Goal: Navigation & Orientation: Find specific page/section

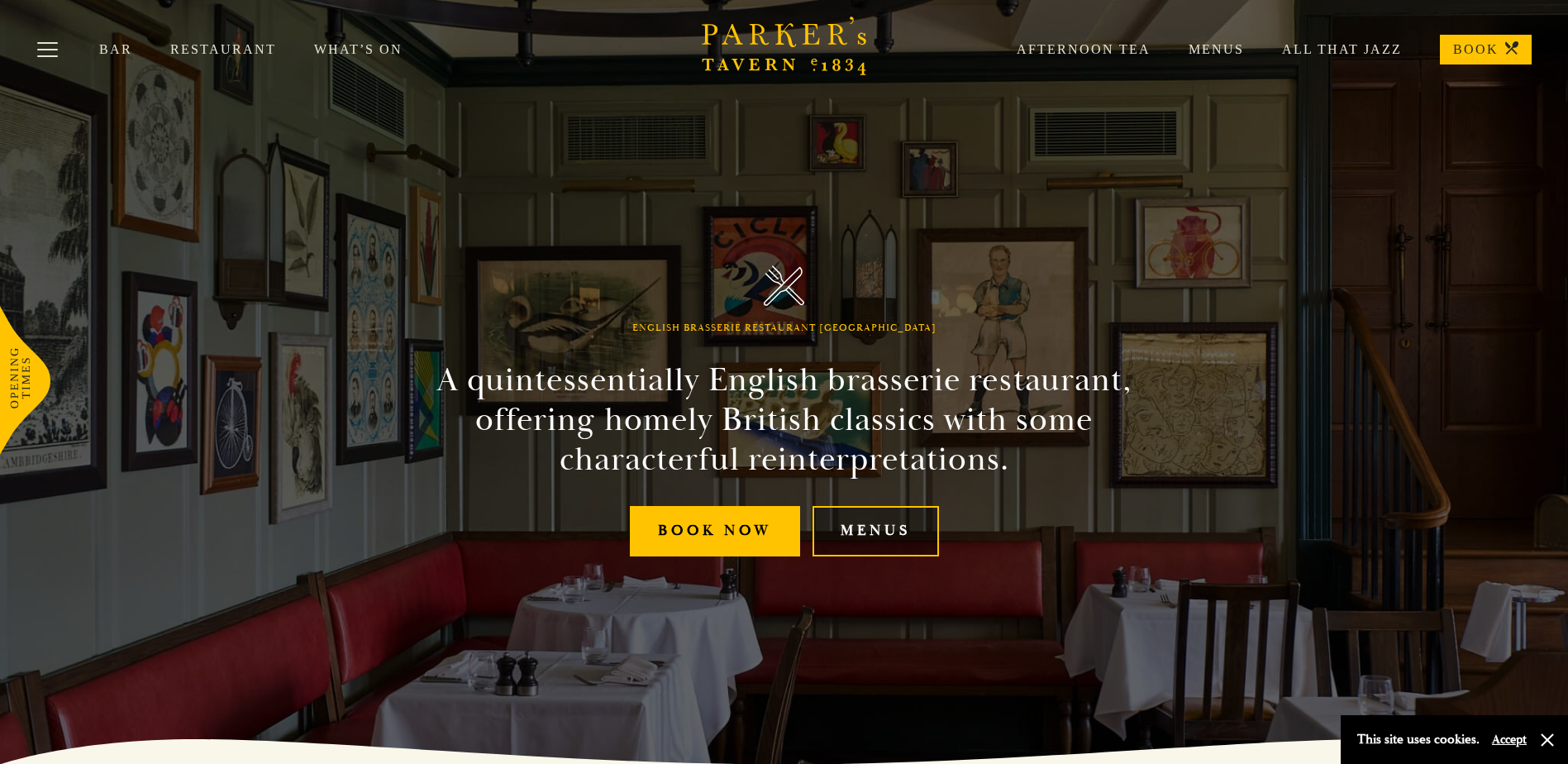
click at [855, 542] on link "Menus" at bounding box center [875, 530] width 126 height 50
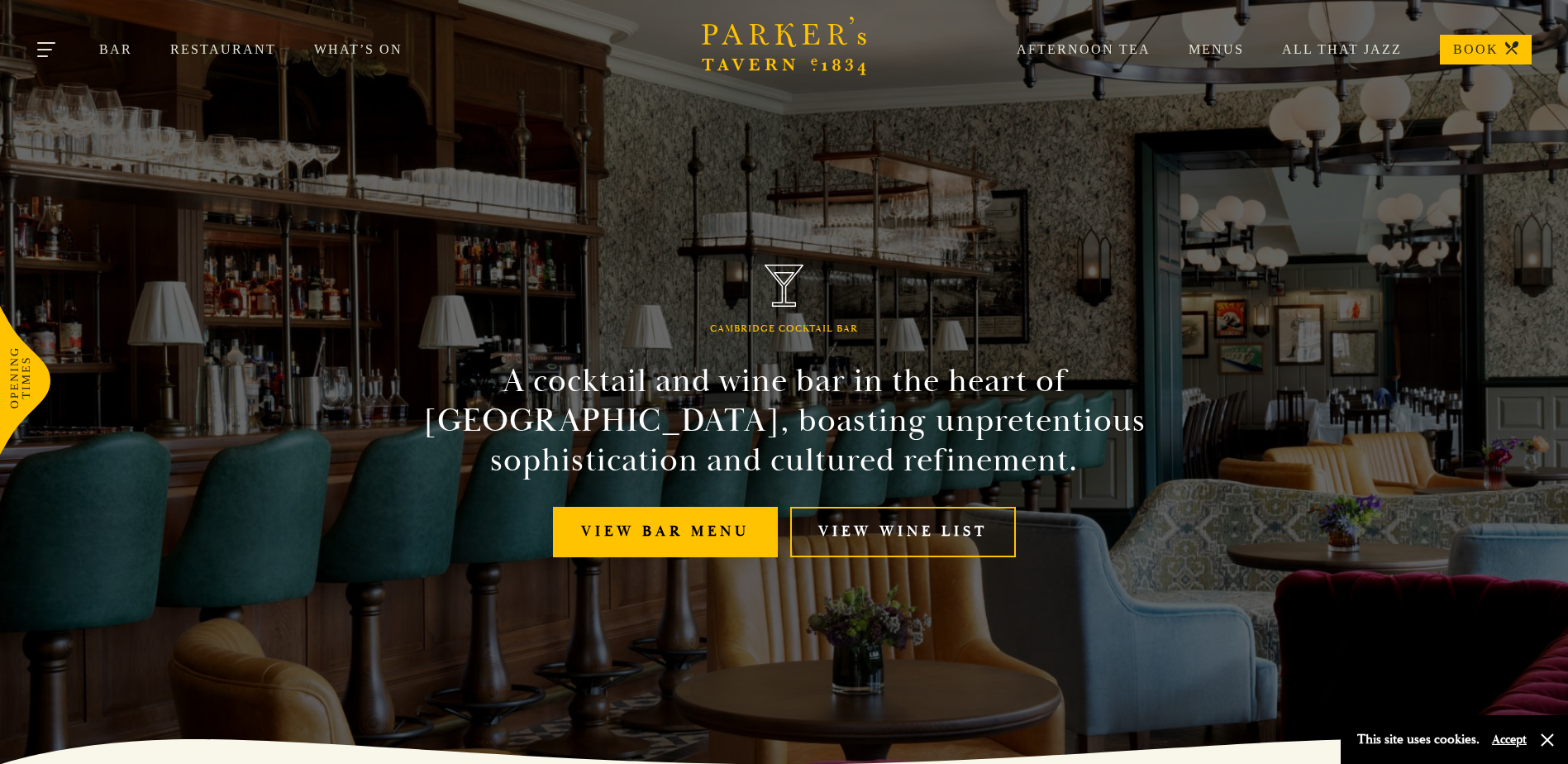
click at [50, 50] on button "Toggle navigation" at bounding box center [48, 52] width 70 height 70
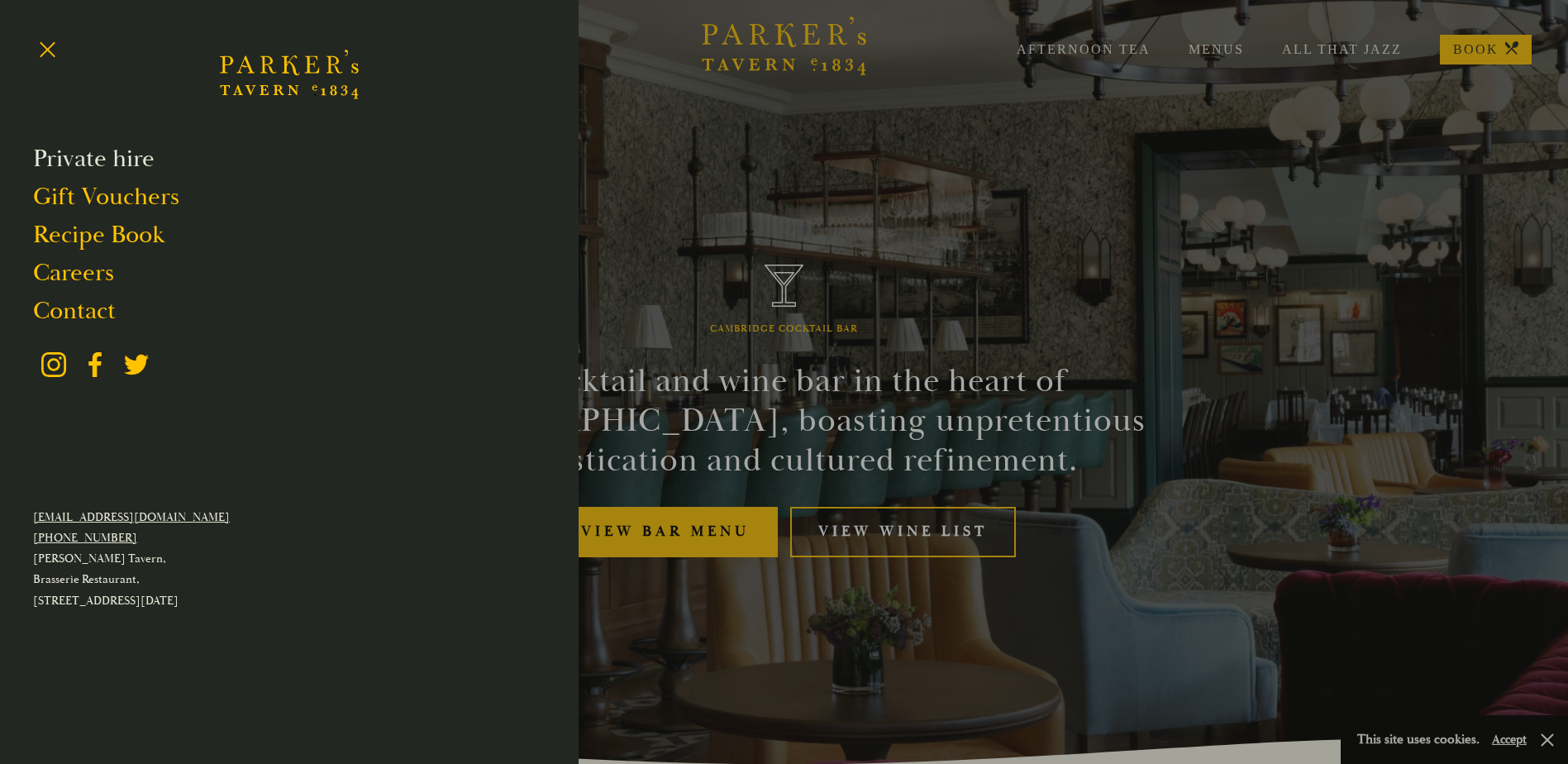
click at [94, 153] on link "Private hire" at bounding box center [94, 159] width 122 height 32
